Goal: Task Accomplishment & Management: Manage account settings

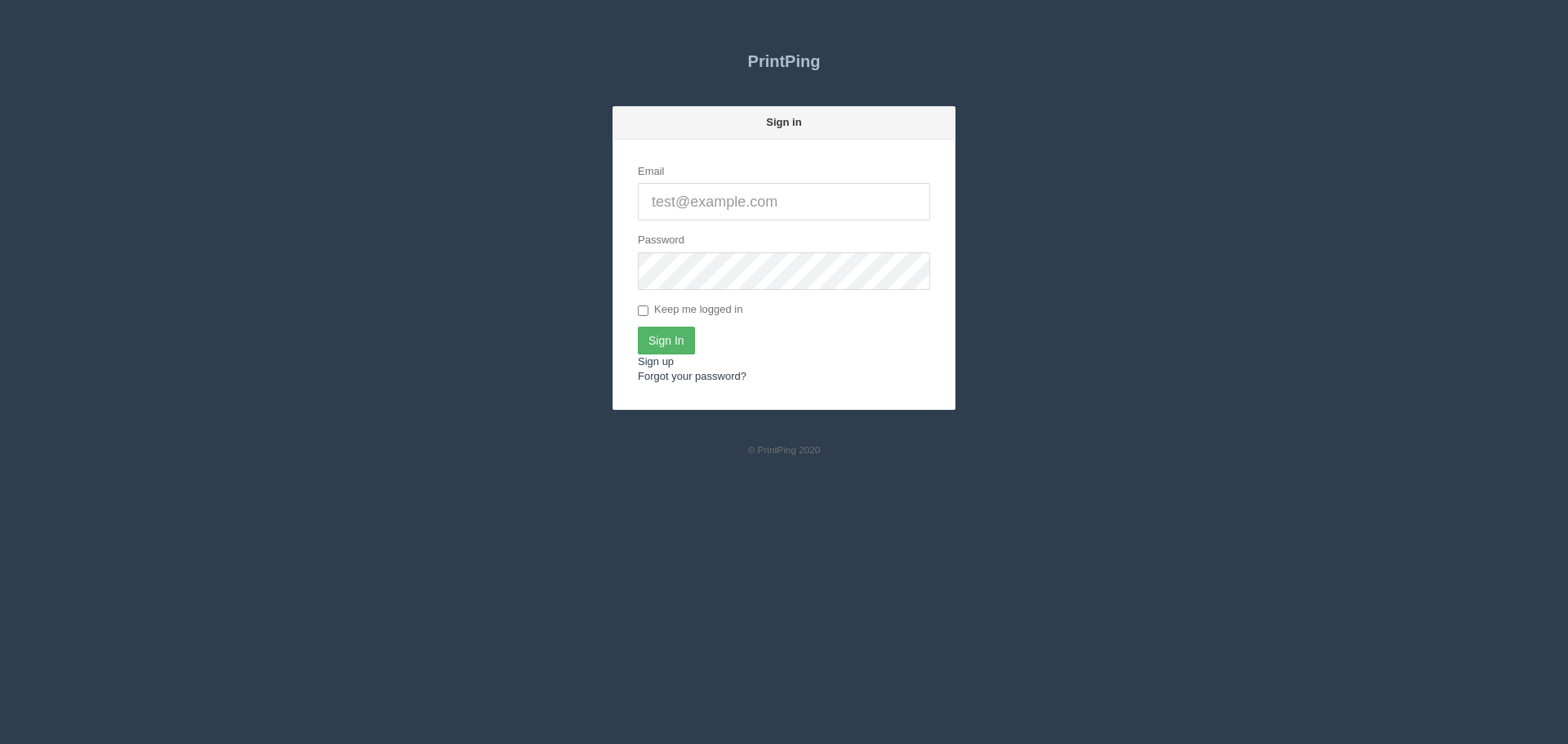
type input "[PERSON_NAME][EMAIL_ADDRESS][DOMAIN_NAME]"
click at [660, 348] on input "Sign In" at bounding box center [667, 340] width 57 height 28
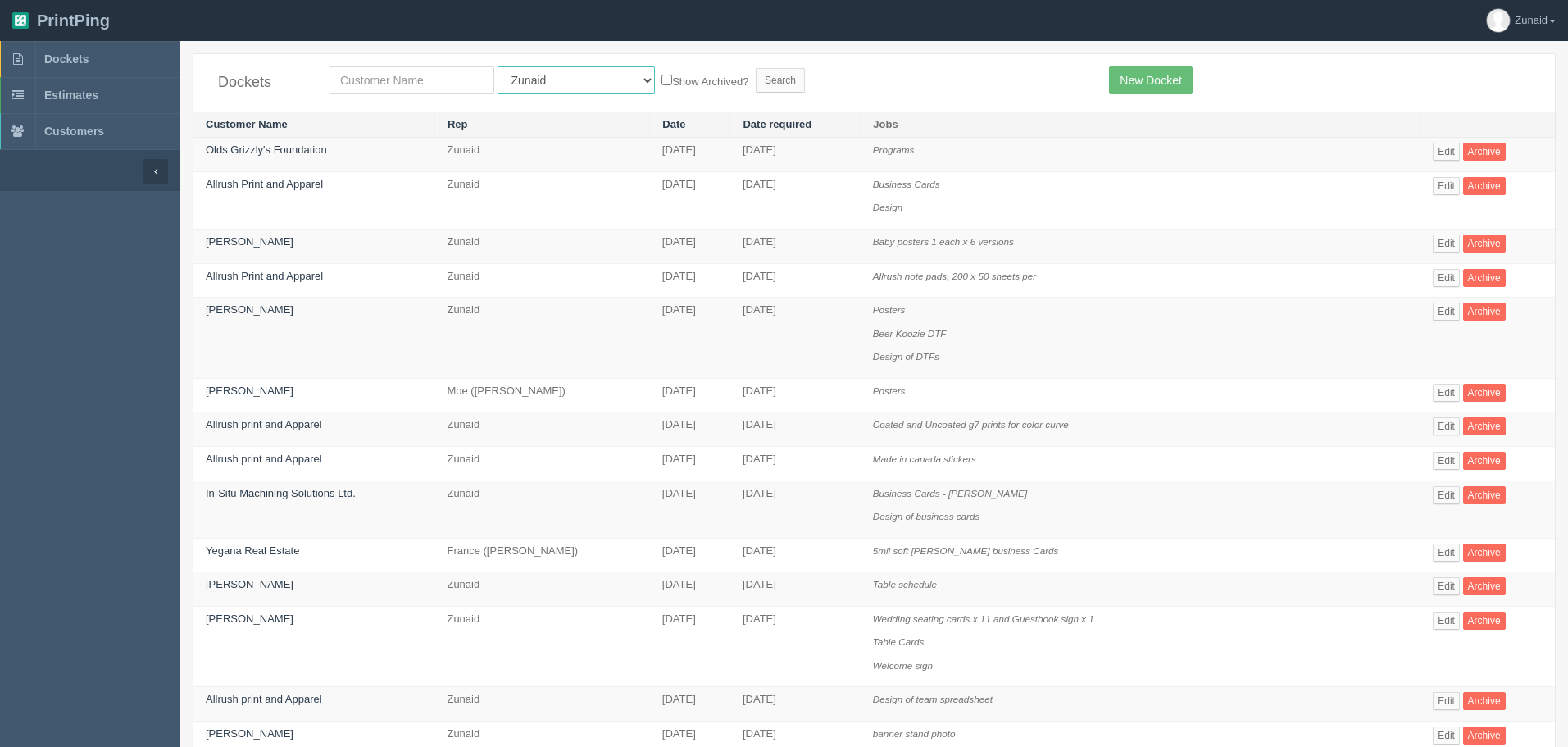
click at [568, 85] on select "All Users Ali Ali Test 1 Aly Amy Ankit Arif Brandon Dan France Greg Jim Mark Ma…" at bounding box center [576, 79] width 157 height 28
select select "11"
click at [498, 66] on select "All Users Ali Ali Test 1 Aly Amy Ankit Arif Brandon Dan France Greg Jim Mark Ma…" at bounding box center [576, 79] width 157 height 28
click at [447, 88] on input "text" at bounding box center [411, 79] width 165 height 28
type input "cara"
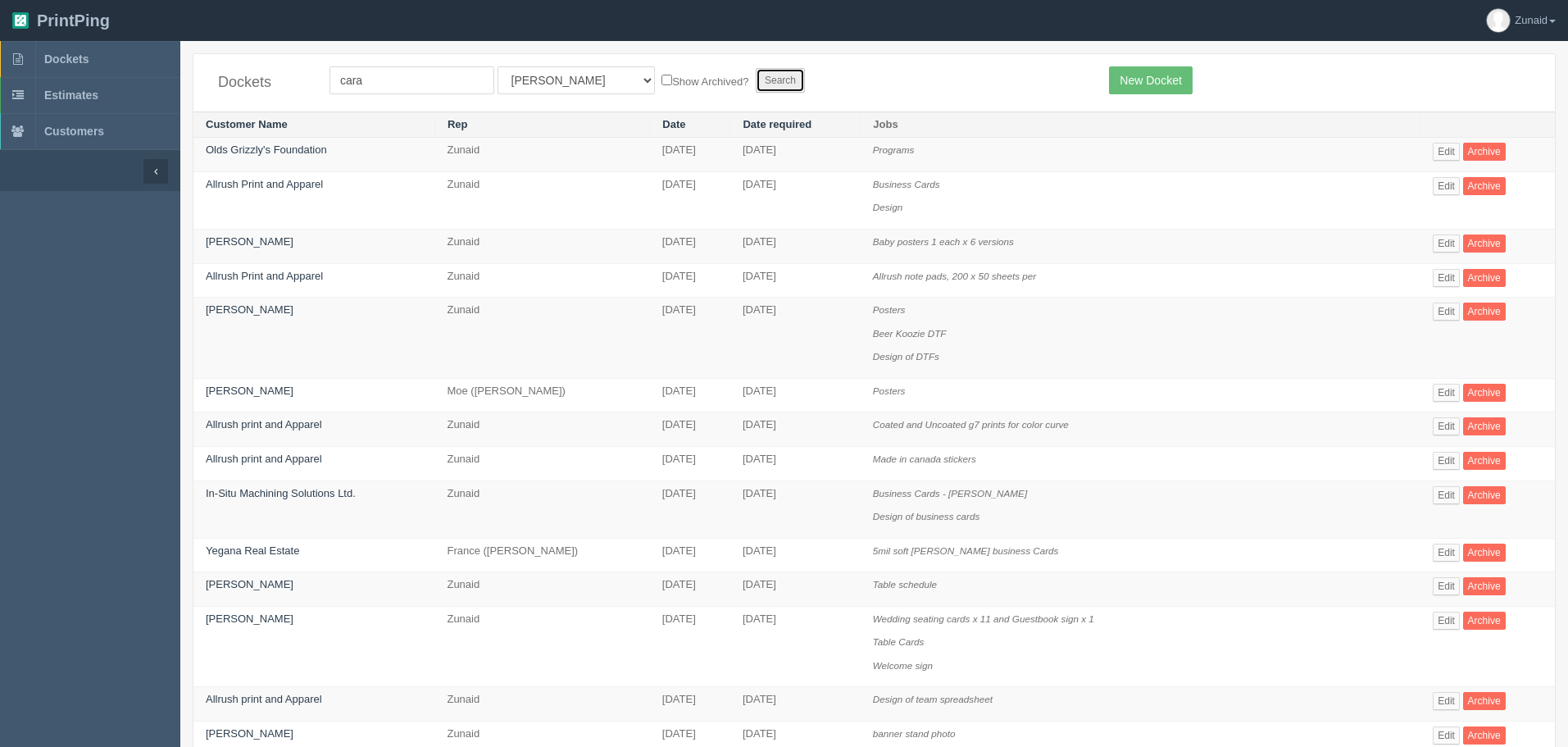
click at [755, 76] on input "Search" at bounding box center [780, 80] width 49 height 25
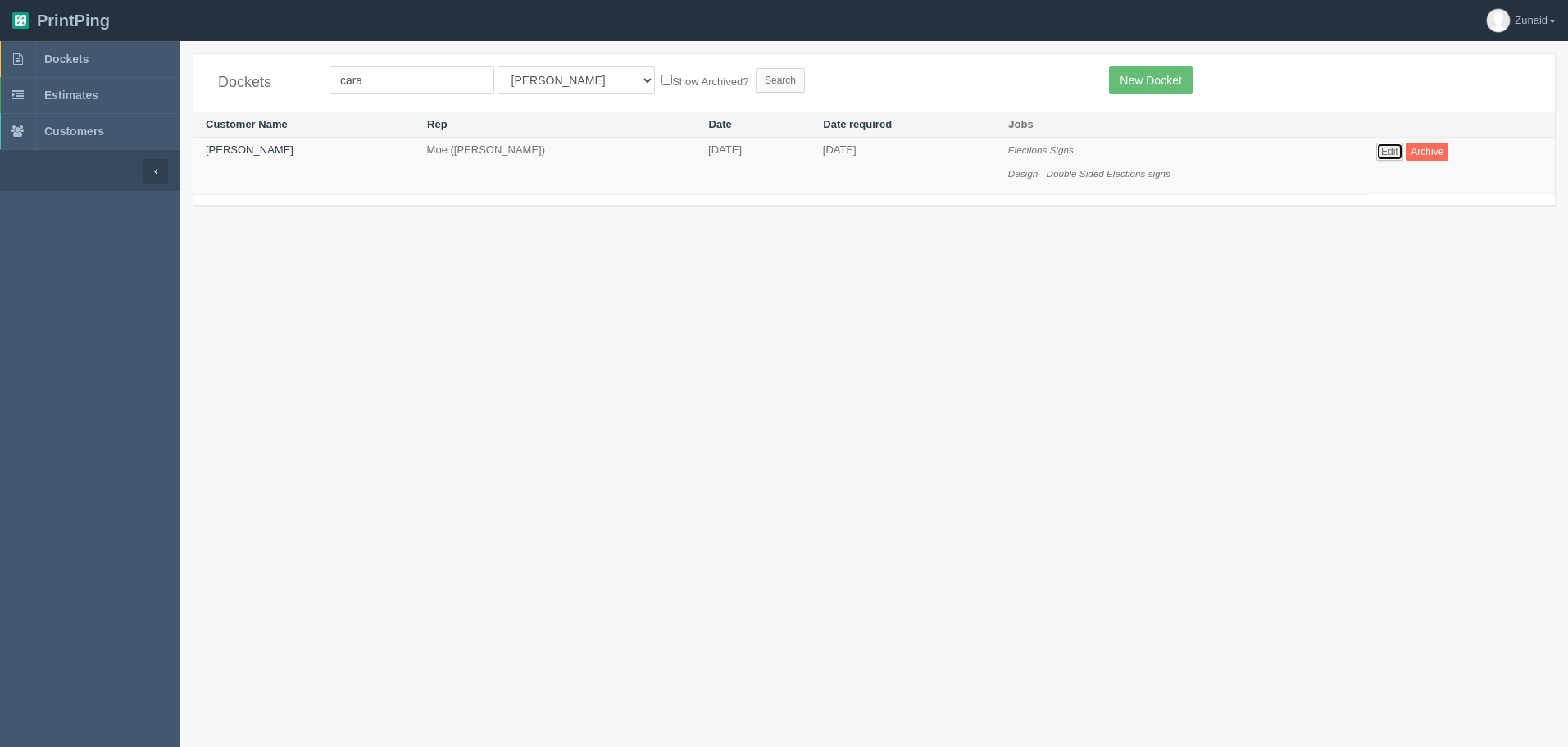
click at [1387, 145] on link "Edit" at bounding box center [1390, 152] width 27 height 18
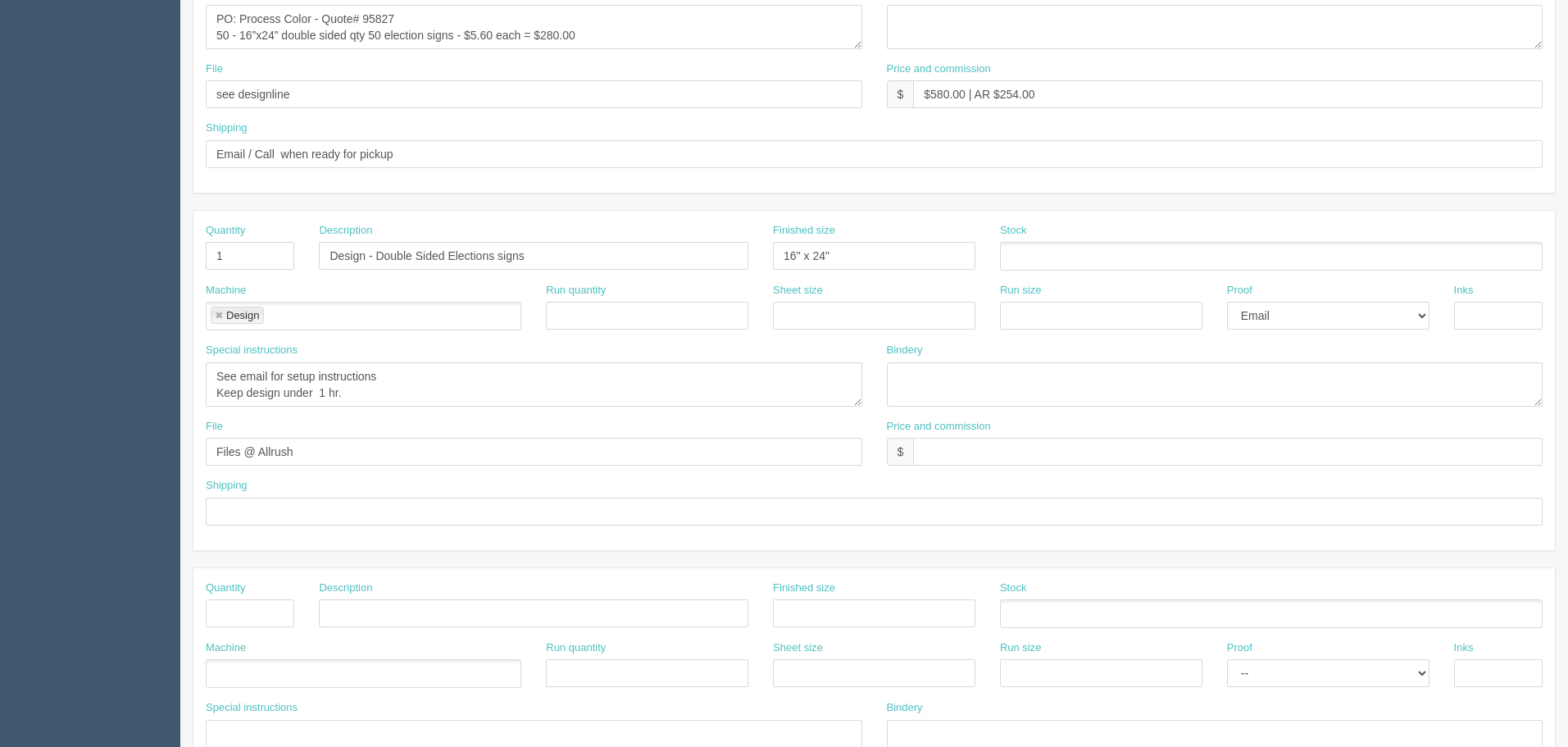
scroll to position [742, 0]
